Goal: Task Accomplishment & Management: Use online tool/utility

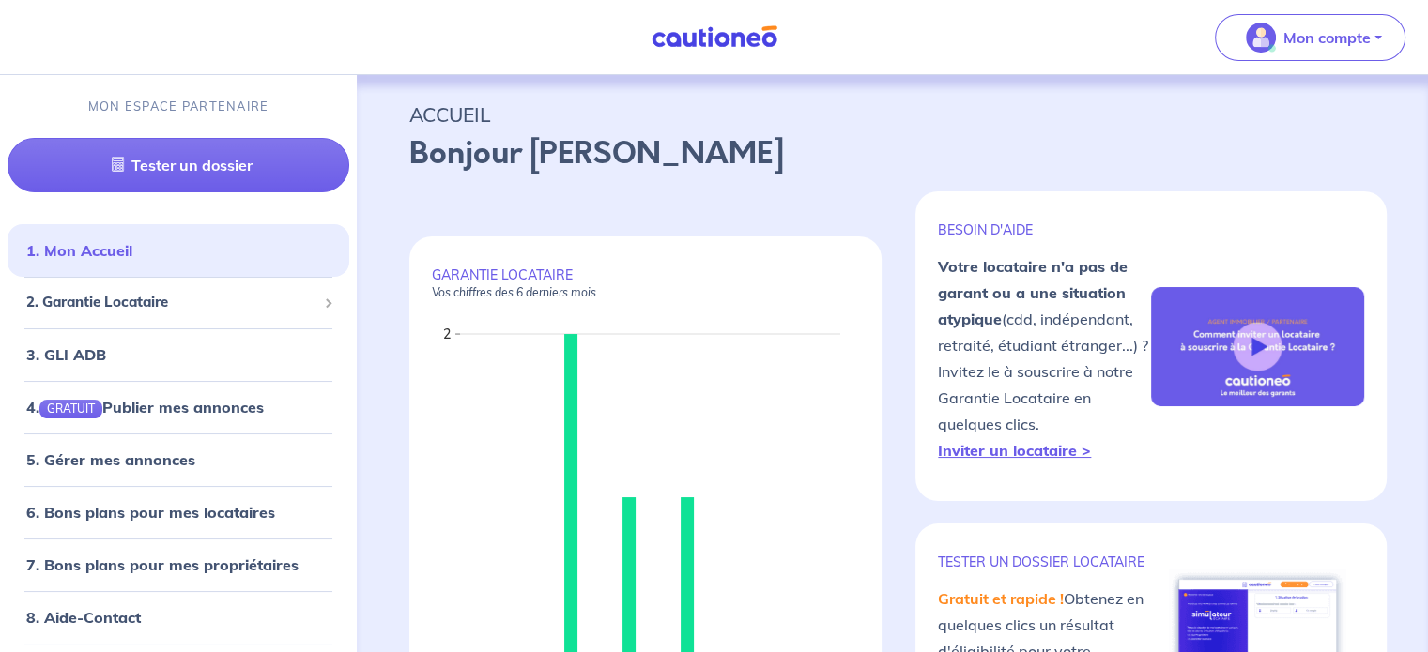
drag, startPoint x: 1409, startPoint y: 1, endPoint x: 1000, endPoint y: 140, distance: 432.3
click at [1000, 140] on p "Bonjour [PERSON_NAME]" at bounding box center [892, 153] width 966 height 45
click at [167, 299] on span "2. Garantie Locataire" at bounding box center [171, 303] width 290 height 22
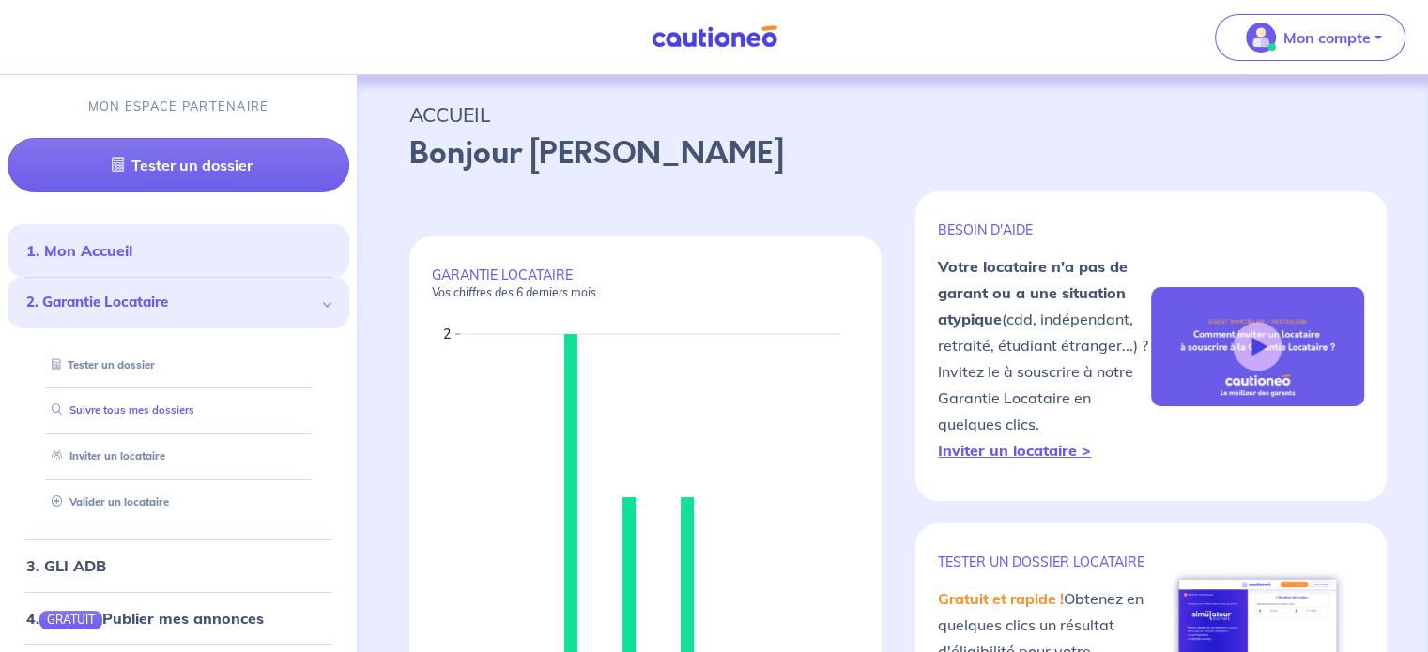
click at [134, 416] on link "Suivre tous mes dossiers" at bounding box center [119, 410] width 150 height 13
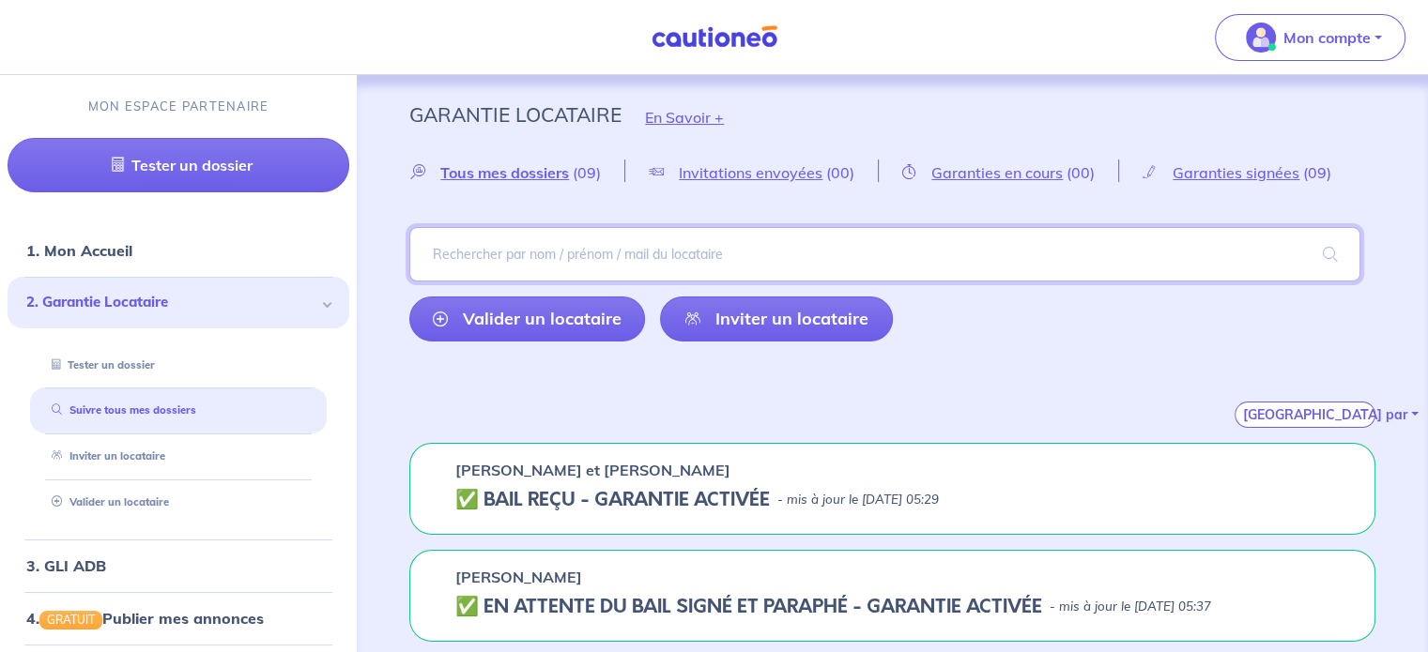
click at [544, 262] on input "search" at bounding box center [884, 254] width 951 height 54
click at [471, 249] on input "search" at bounding box center [884, 254] width 951 height 54
type input "catry"
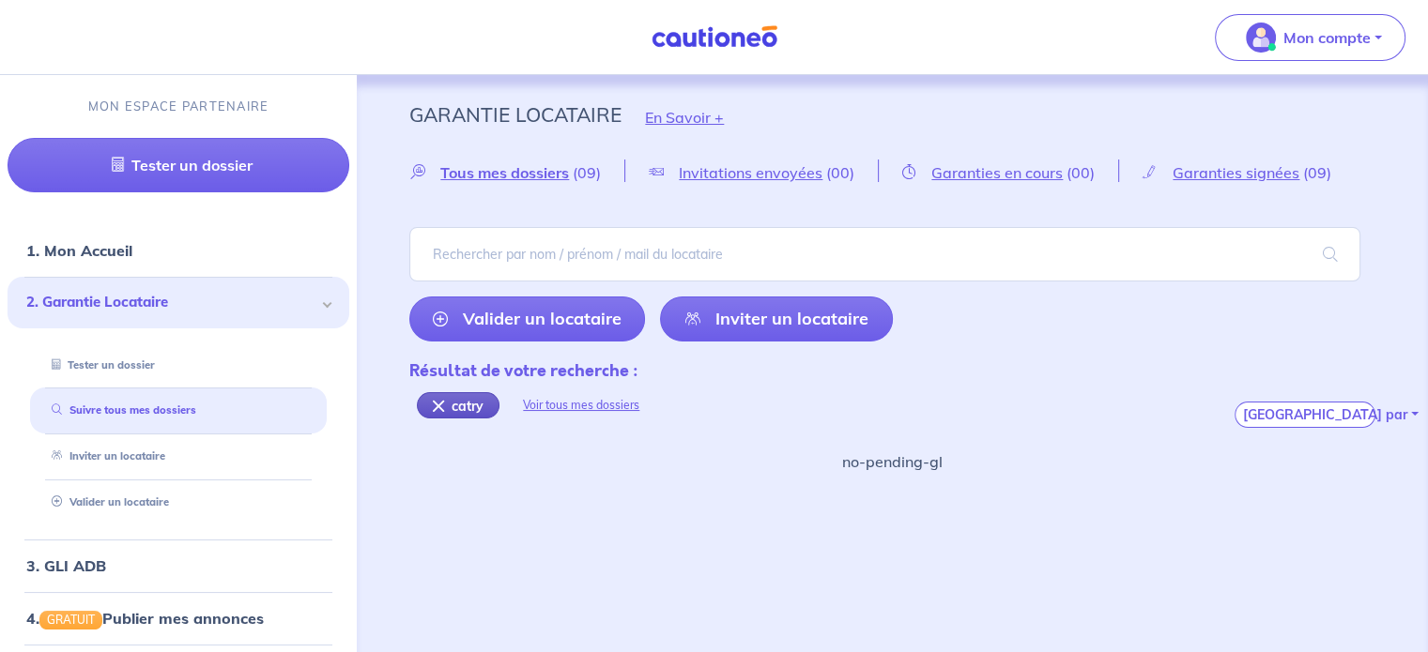
click at [471, 405] on div "catry" at bounding box center [458, 405] width 83 height 26
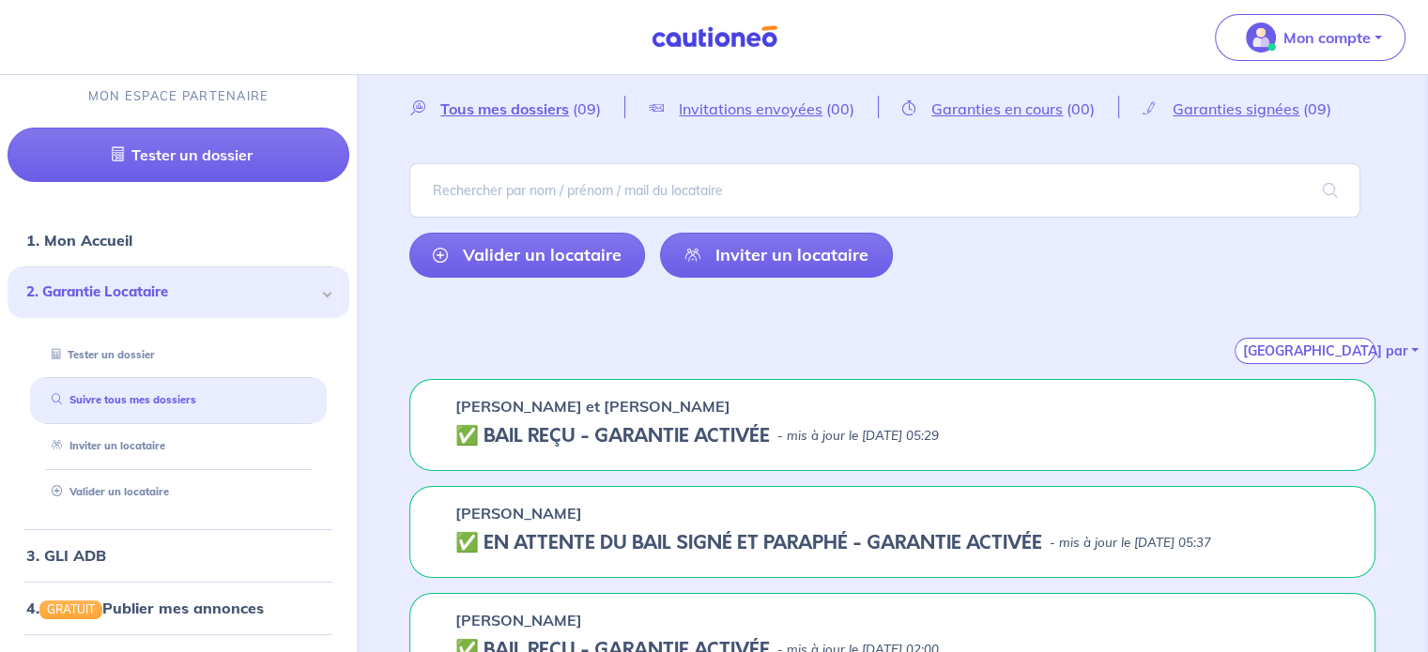
scroll to position [94, 0]
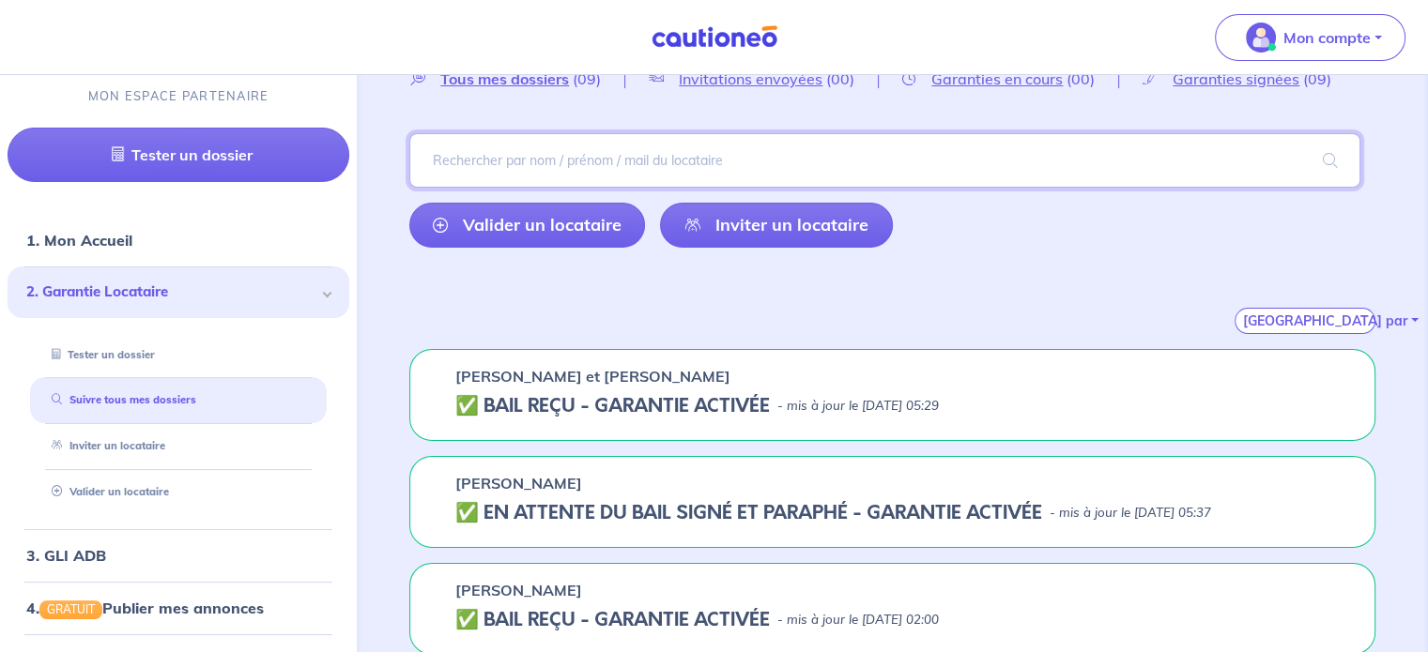
click at [538, 168] on input "search" at bounding box center [884, 160] width 951 height 54
type input "catry hugo"
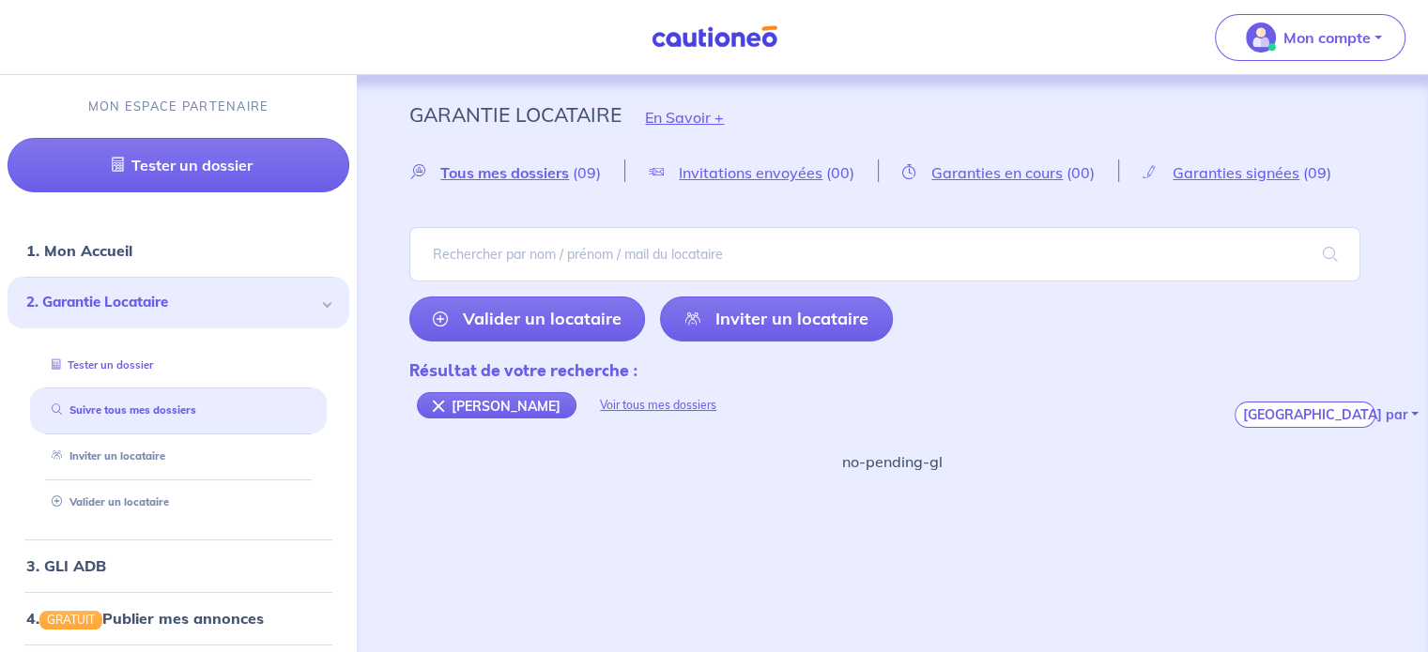
click at [148, 359] on link "Tester un dossier" at bounding box center [98, 365] width 109 height 13
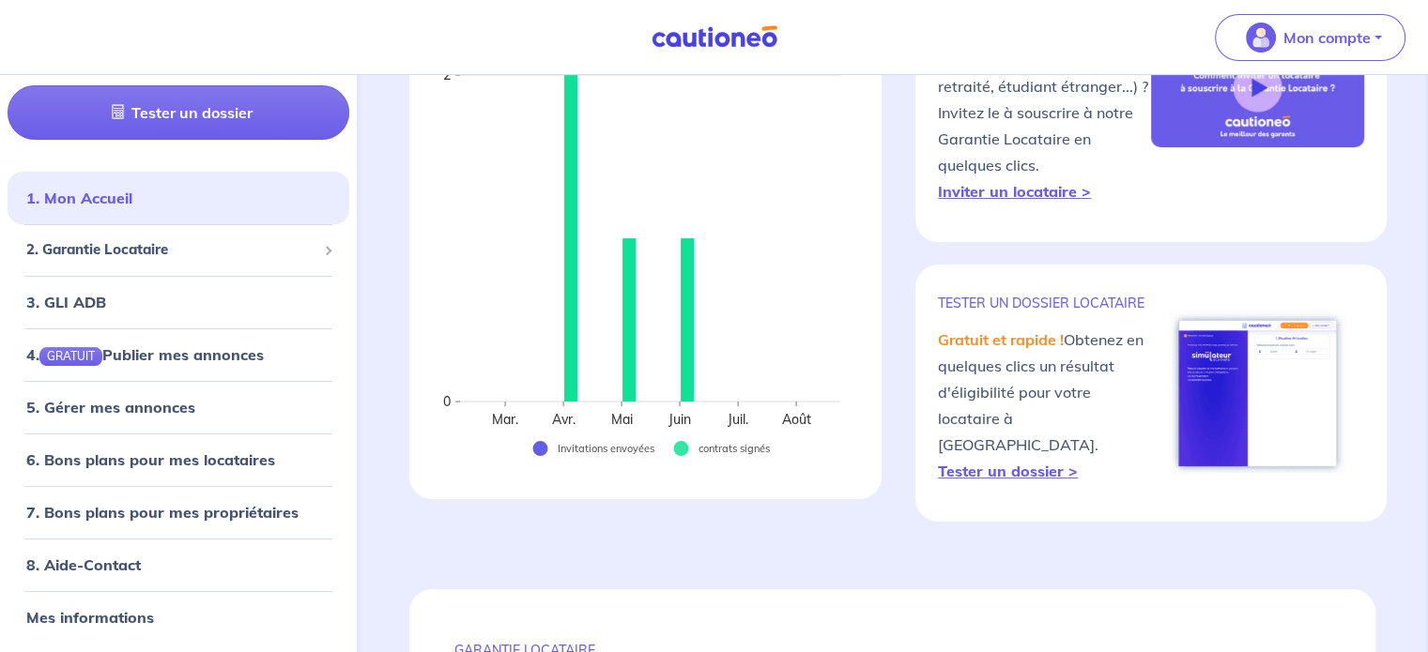
scroll to position [282, 0]
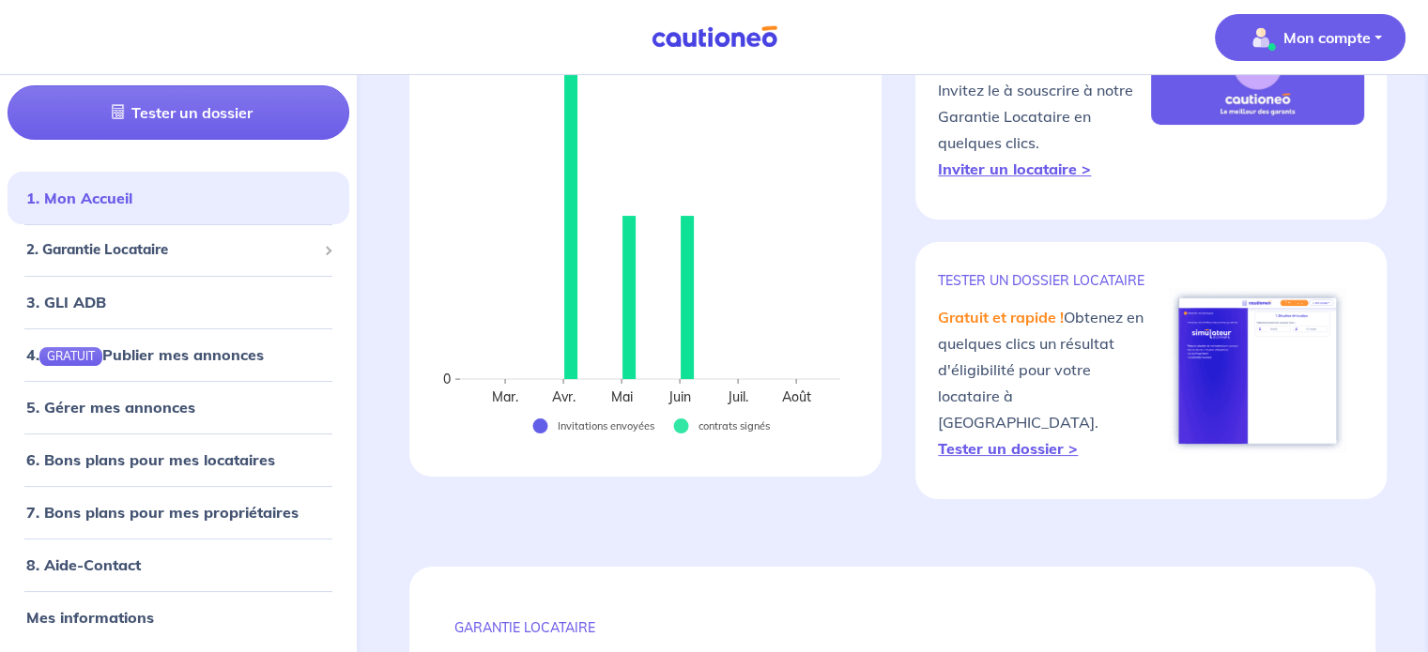
click at [1343, 44] on p "Mon compte" at bounding box center [1326, 37] width 87 height 23
click at [908, 41] on nav "Mon compte Mes informations Me déconnecter MON ESPACE PARTENAIRE Tester un doss…" at bounding box center [714, 37] width 1428 height 75
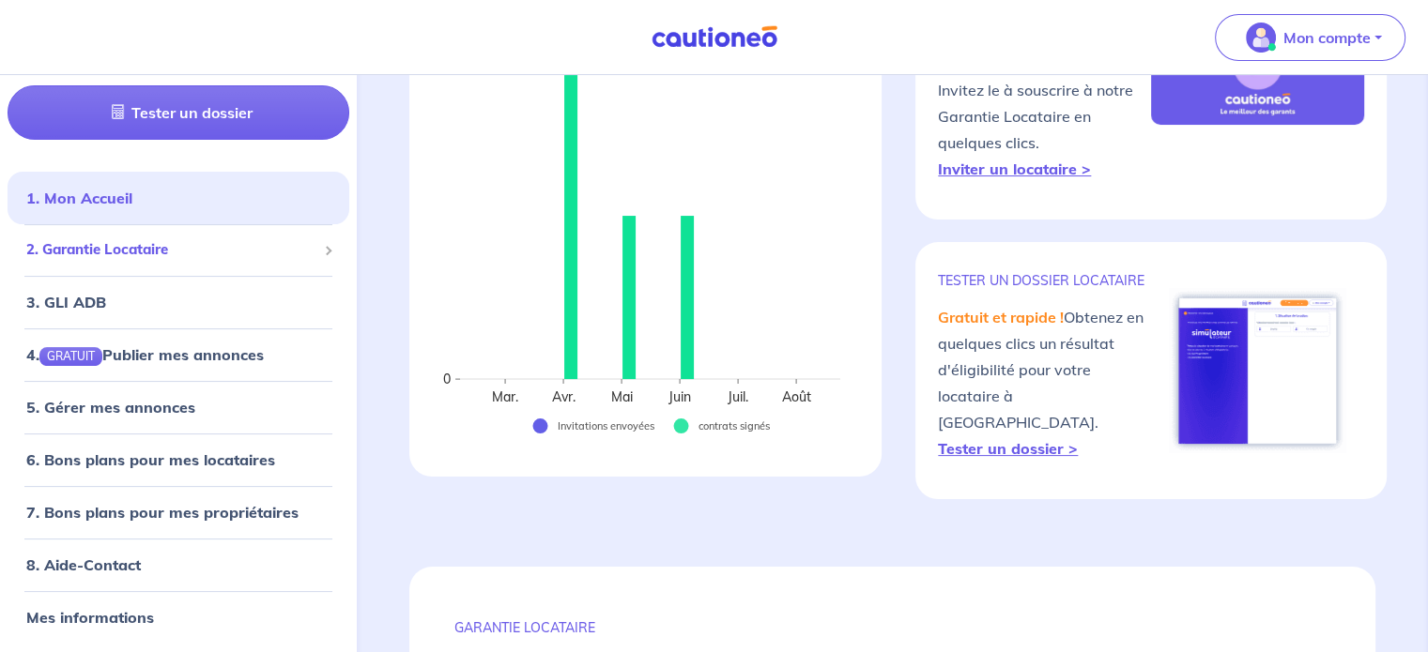
click at [271, 244] on span "2. Garantie Locataire" at bounding box center [171, 251] width 290 height 22
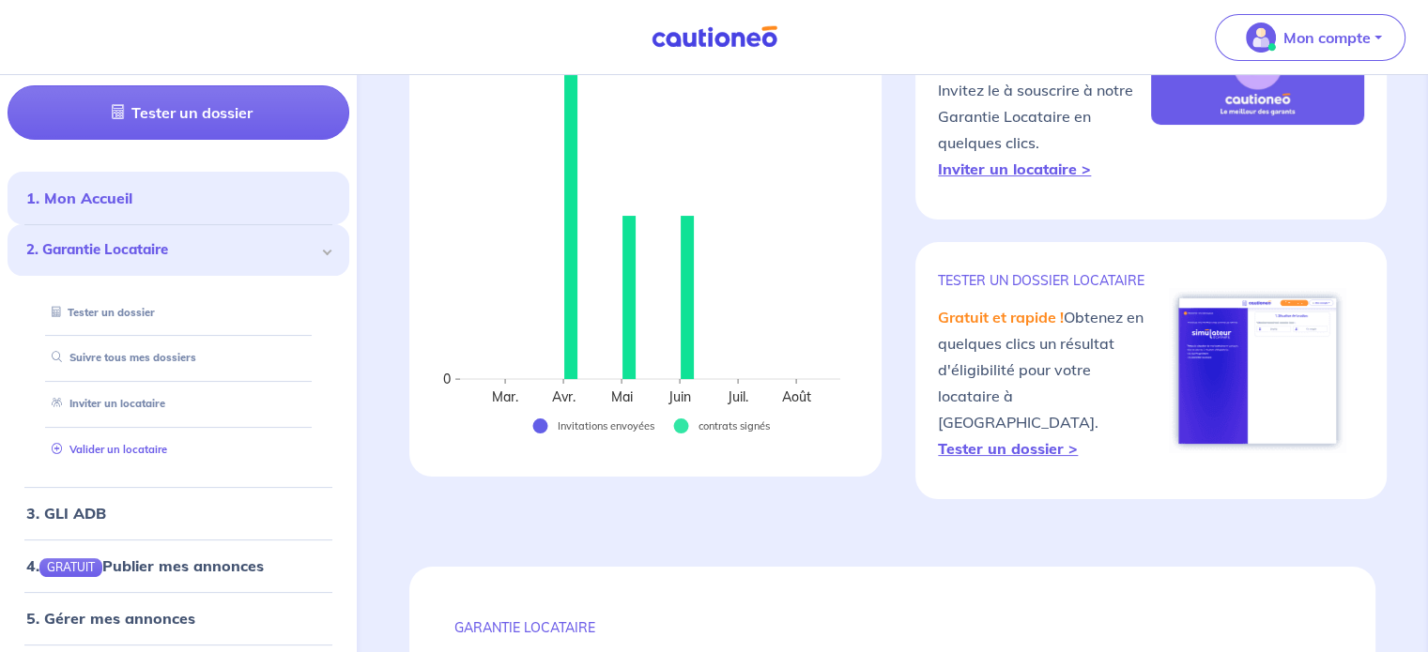
click at [131, 448] on link "Valider un locataire" at bounding box center [105, 450] width 123 height 13
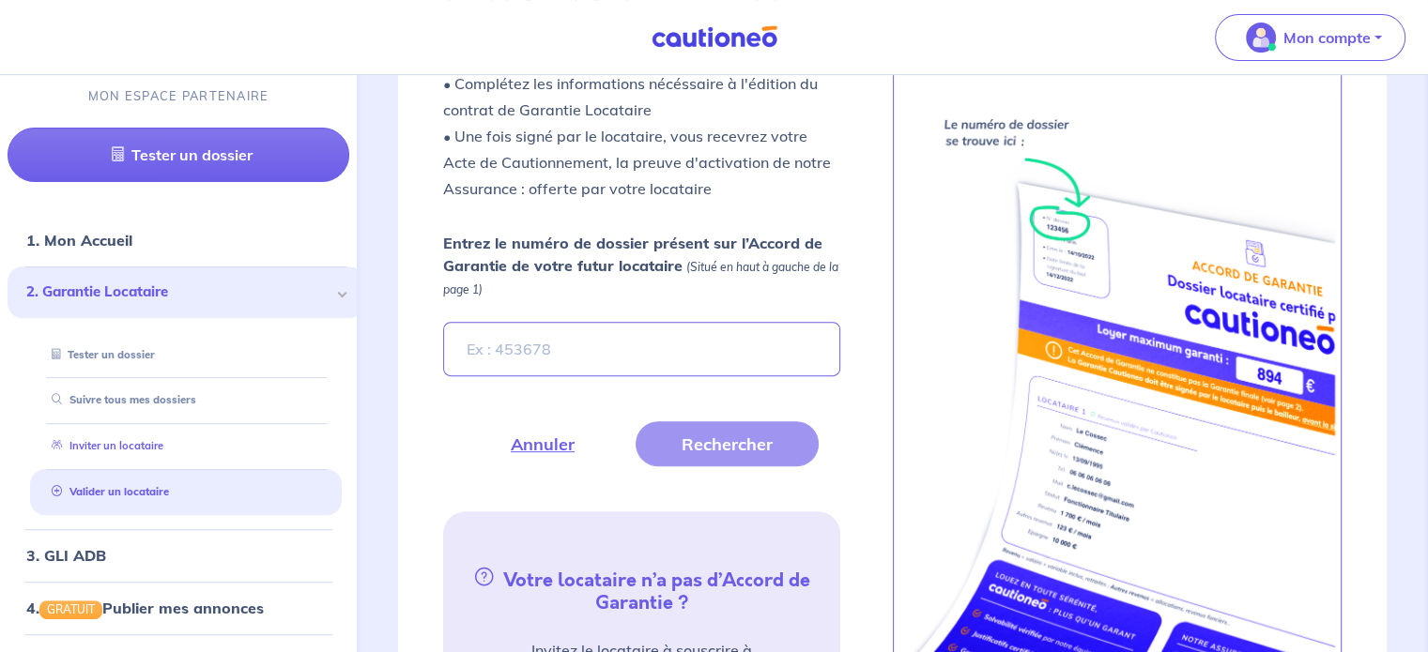
scroll to position [670, 0]
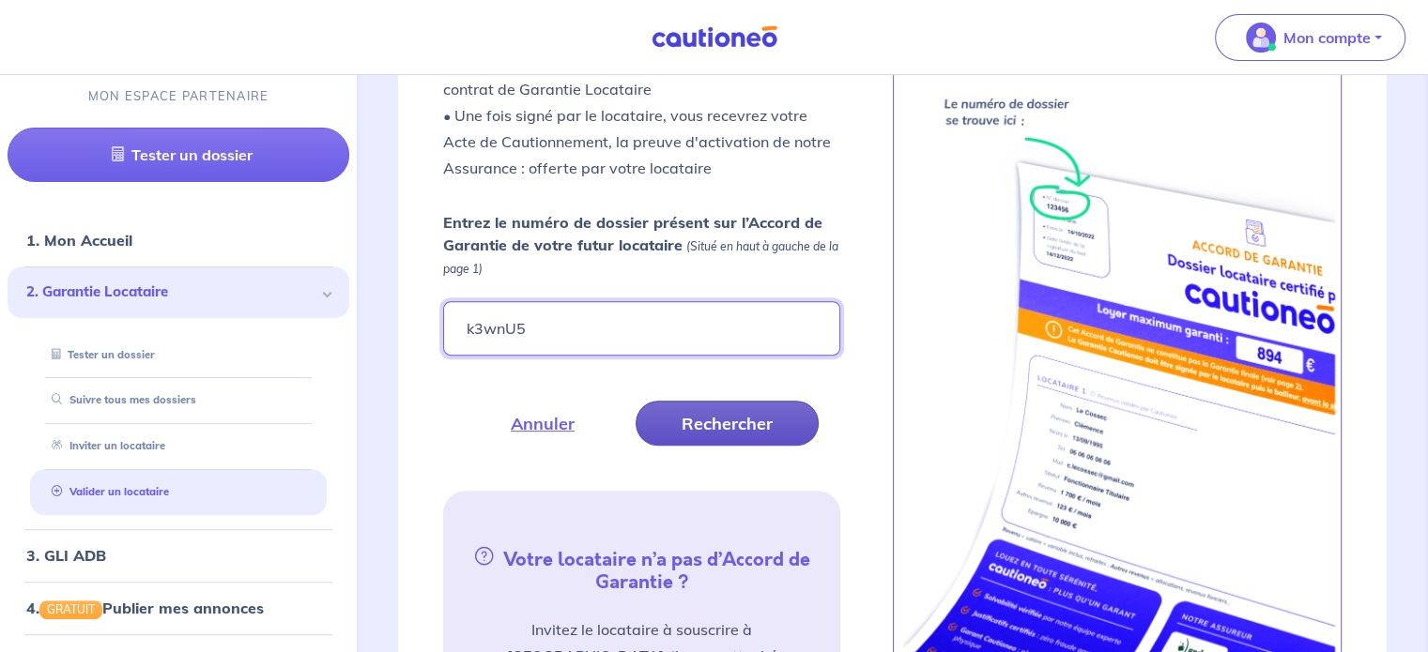
type input "k3wnU5"
click at [743, 412] on button "Rechercher" at bounding box center [727, 423] width 183 height 45
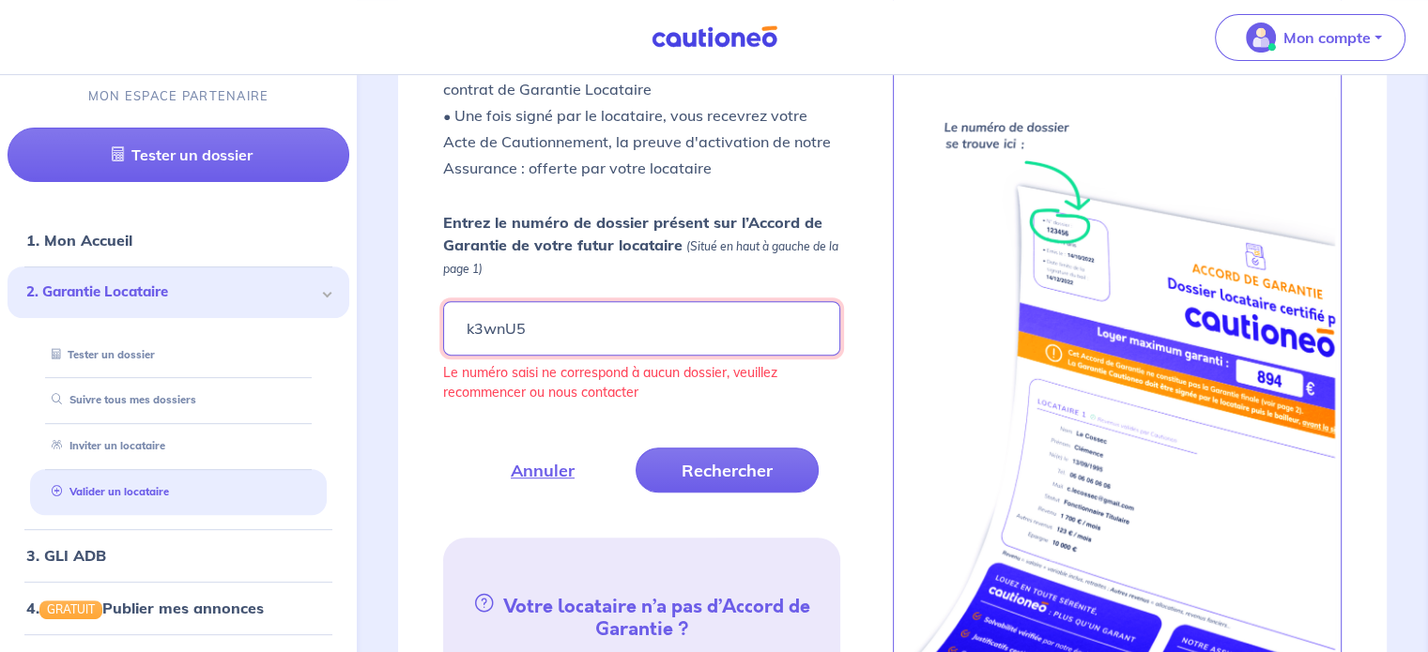
drag, startPoint x: 564, startPoint y: 325, endPoint x: 414, endPoint y: 331, distance: 150.4
click at [415, 330] on div "Fermer Valider un locataire Vous avez retenu un candidat locataire avec un Acco…" at bounding box center [892, 335] width 989 height 1124
click at [709, 456] on button "Rechercher" at bounding box center [727, 470] width 183 height 45
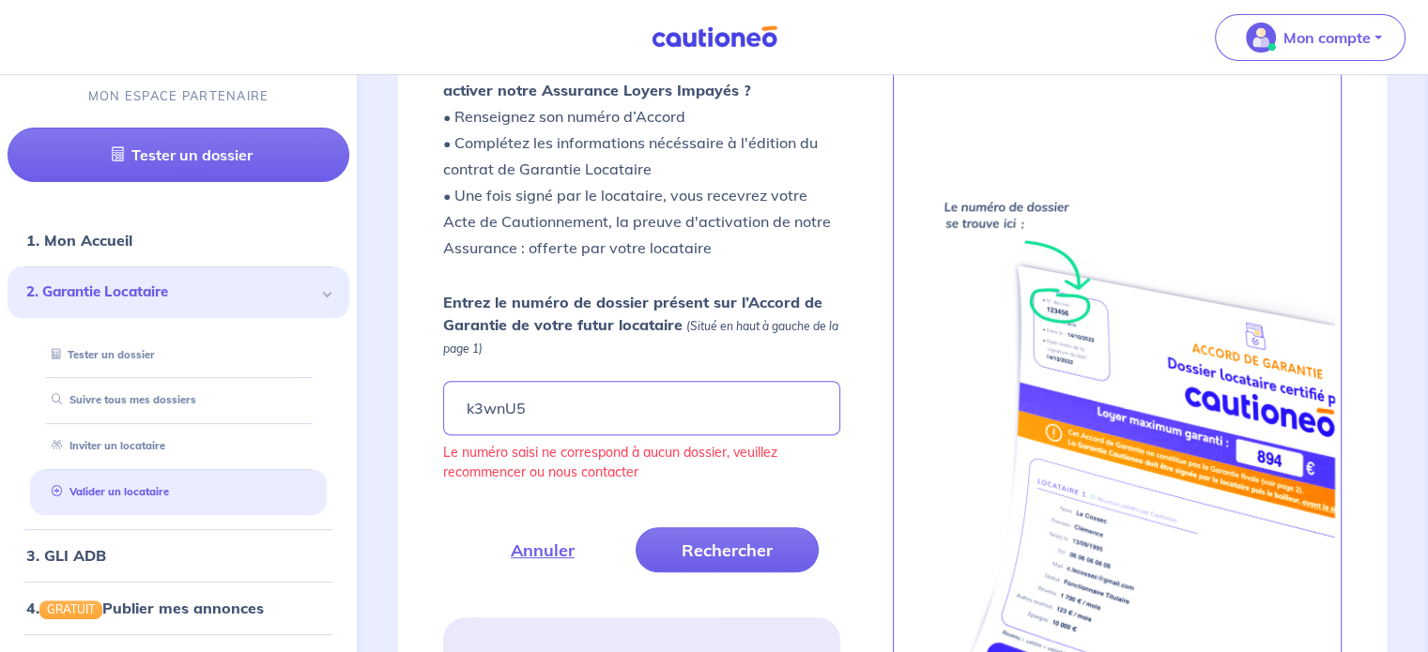
scroll to position [389, 0]
